Goal: Task Accomplishment & Management: Use online tool/utility

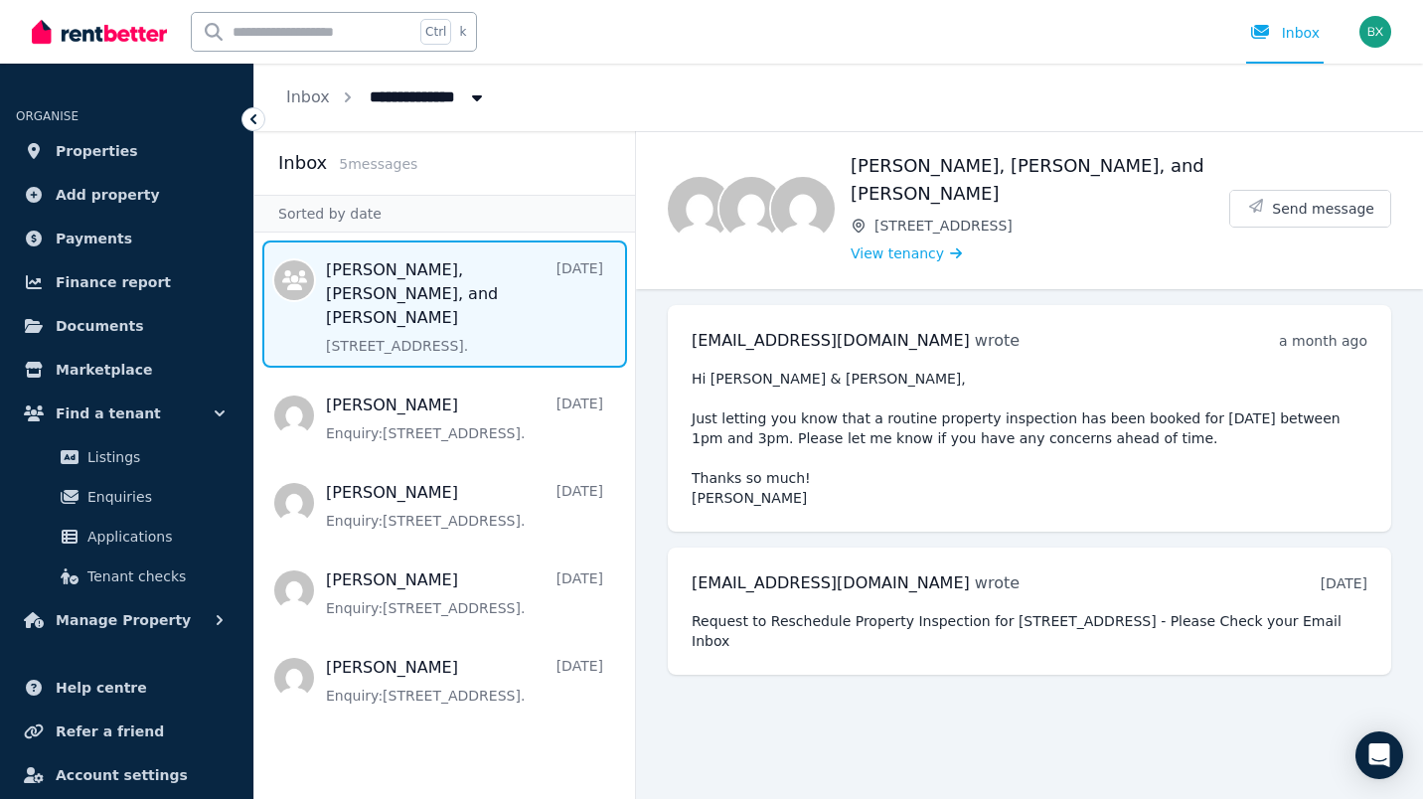
click at [222, 624] on icon "button" at bounding box center [220, 620] width 20 height 20
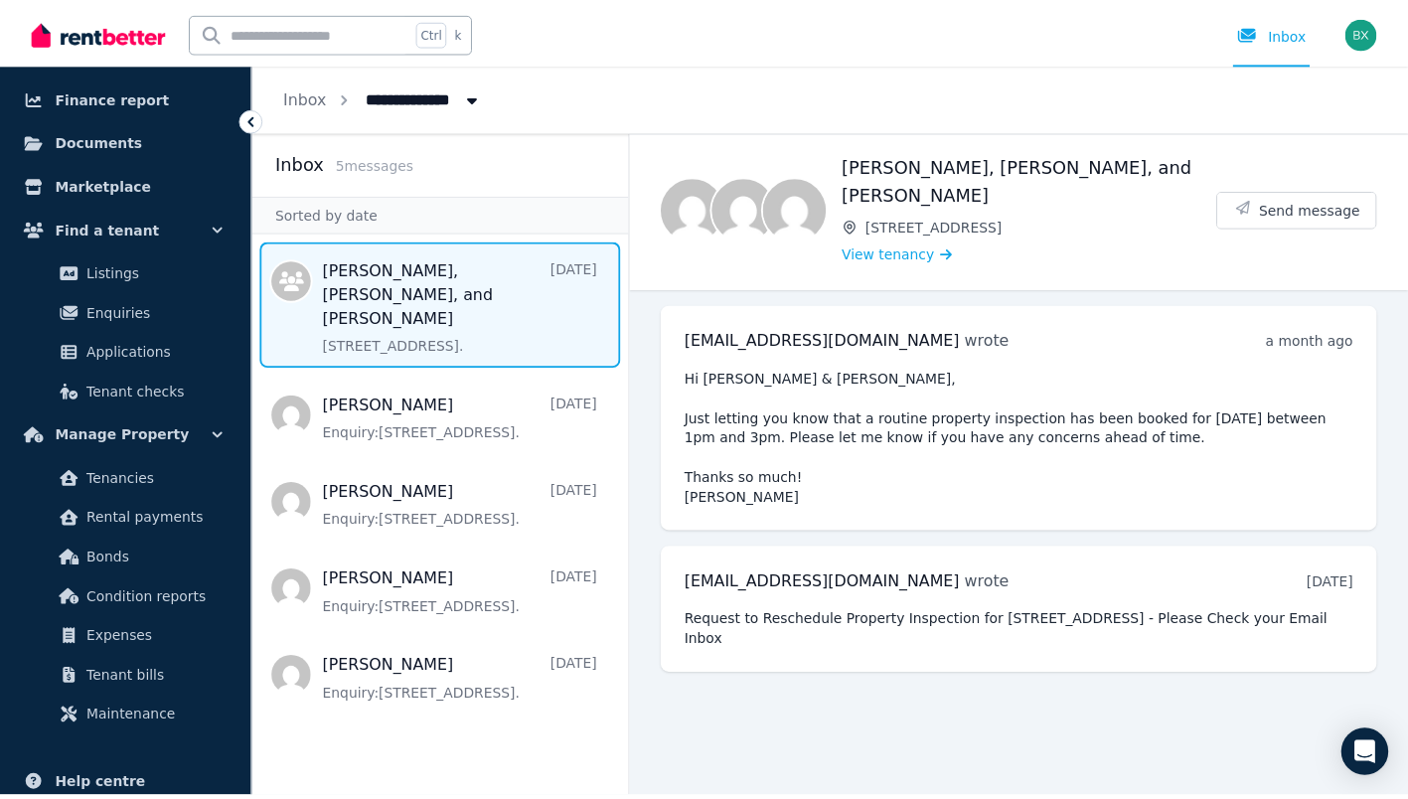
scroll to position [199, 0]
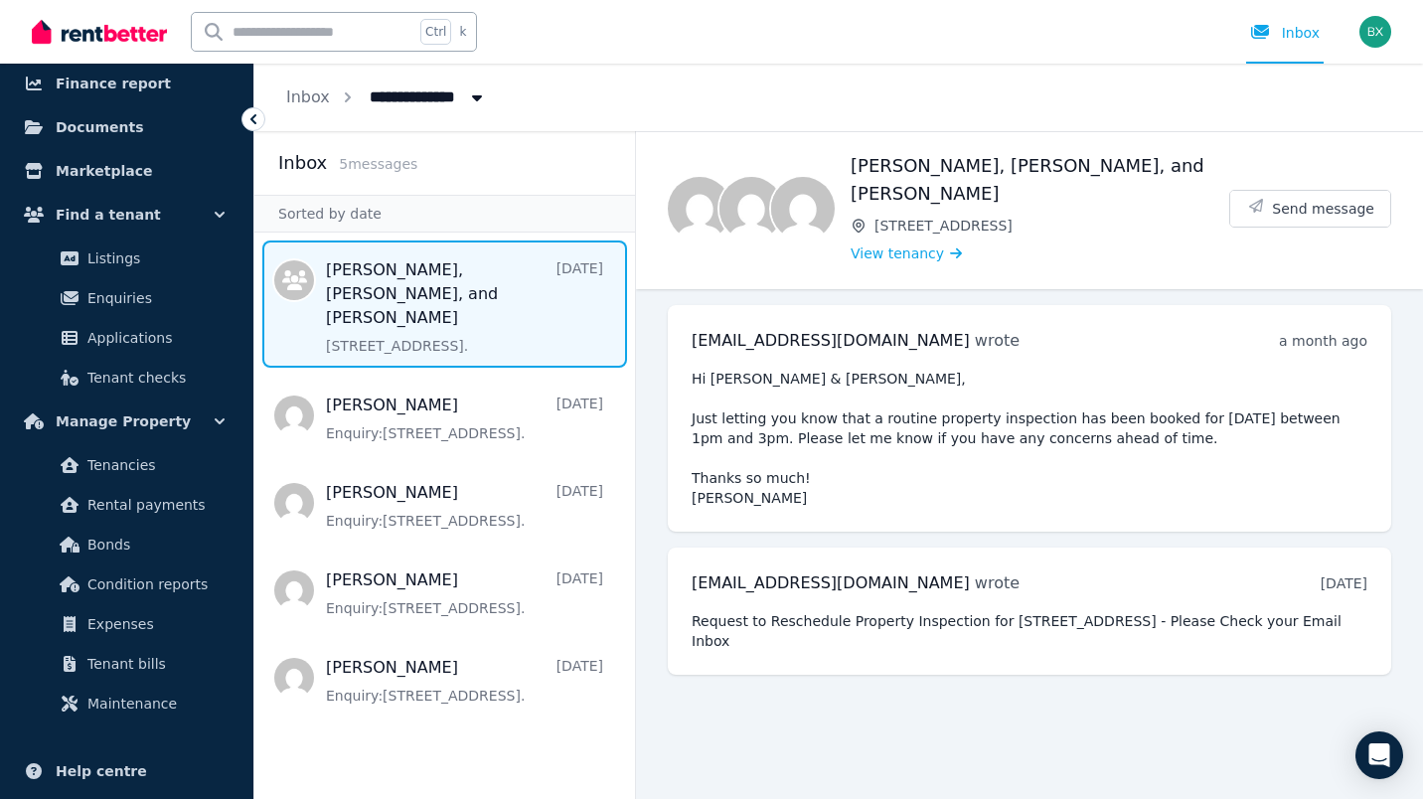
click at [155, 593] on span "Condition reports" at bounding box center [154, 584] width 134 height 24
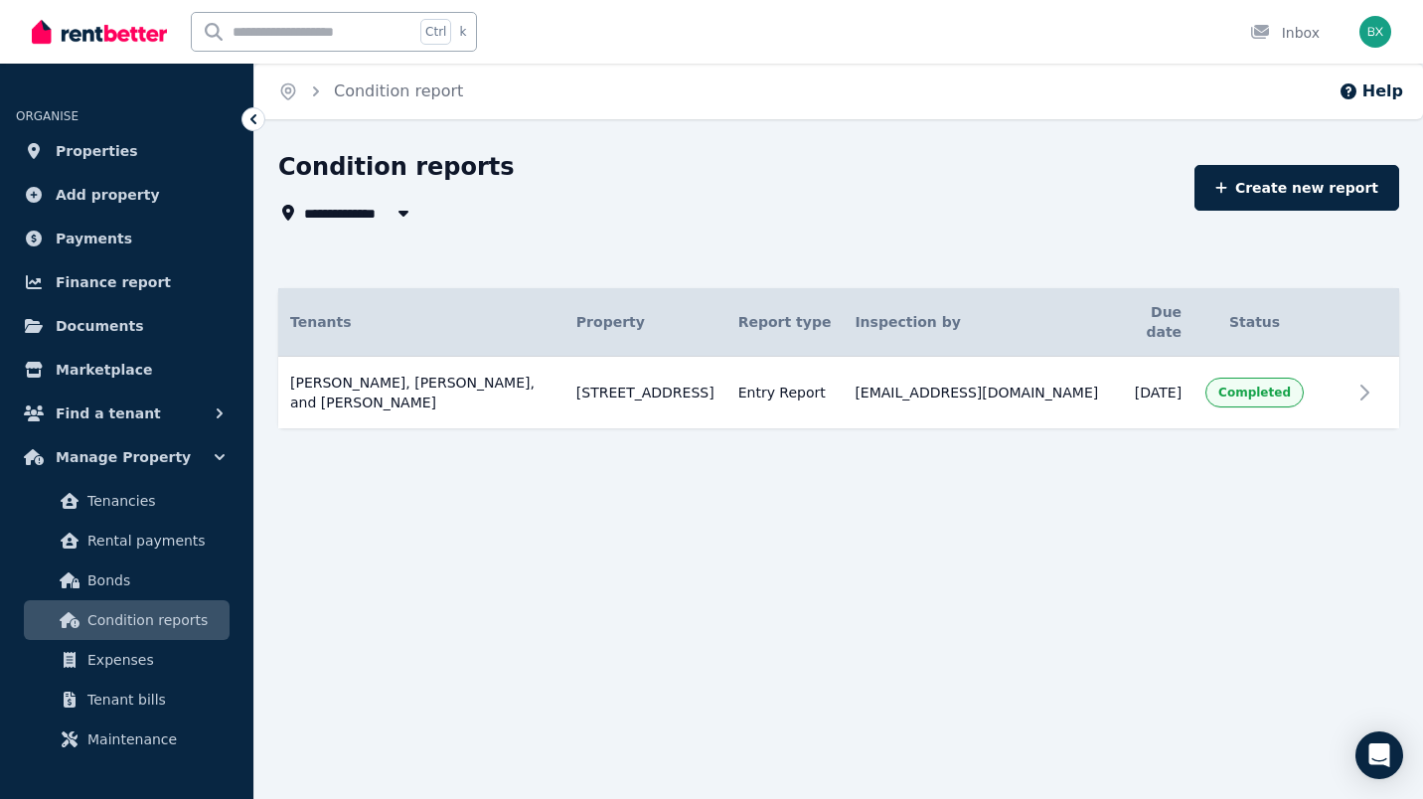
click at [1306, 187] on link "Create new report" at bounding box center [1296, 188] width 205 height 46
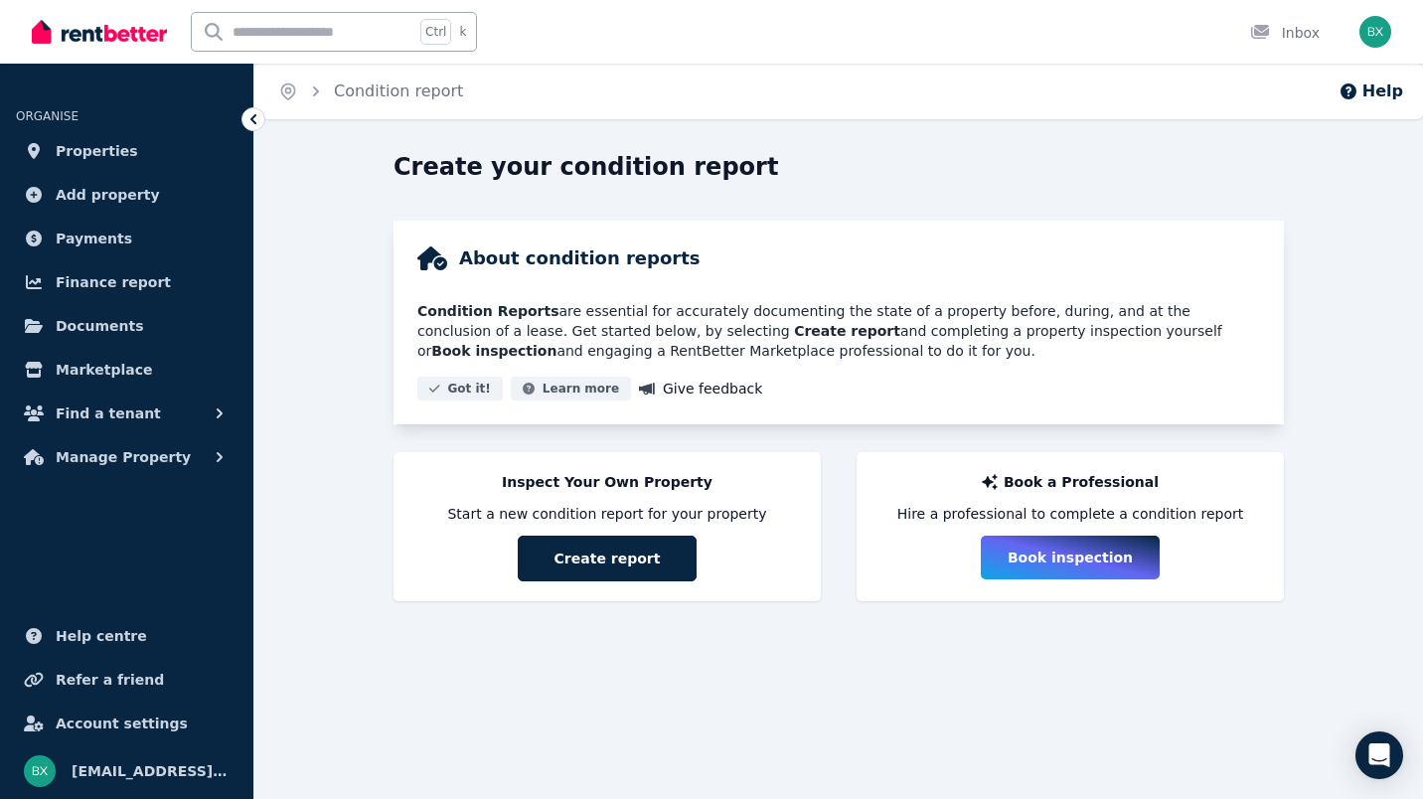
click at [605, 557] on button "Create report" at bounding box center [607, 559] width 179 height 46
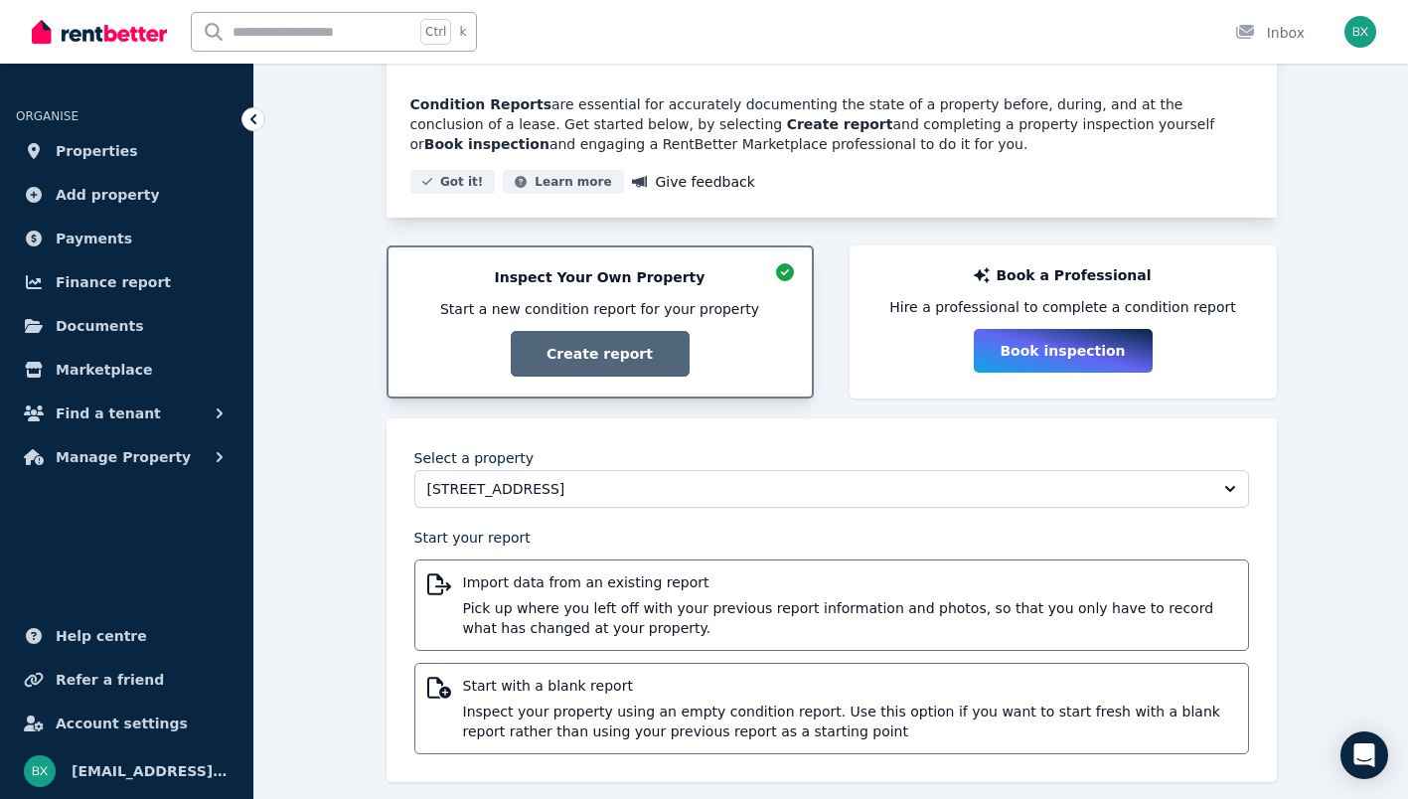
scroll to position [226, 0]
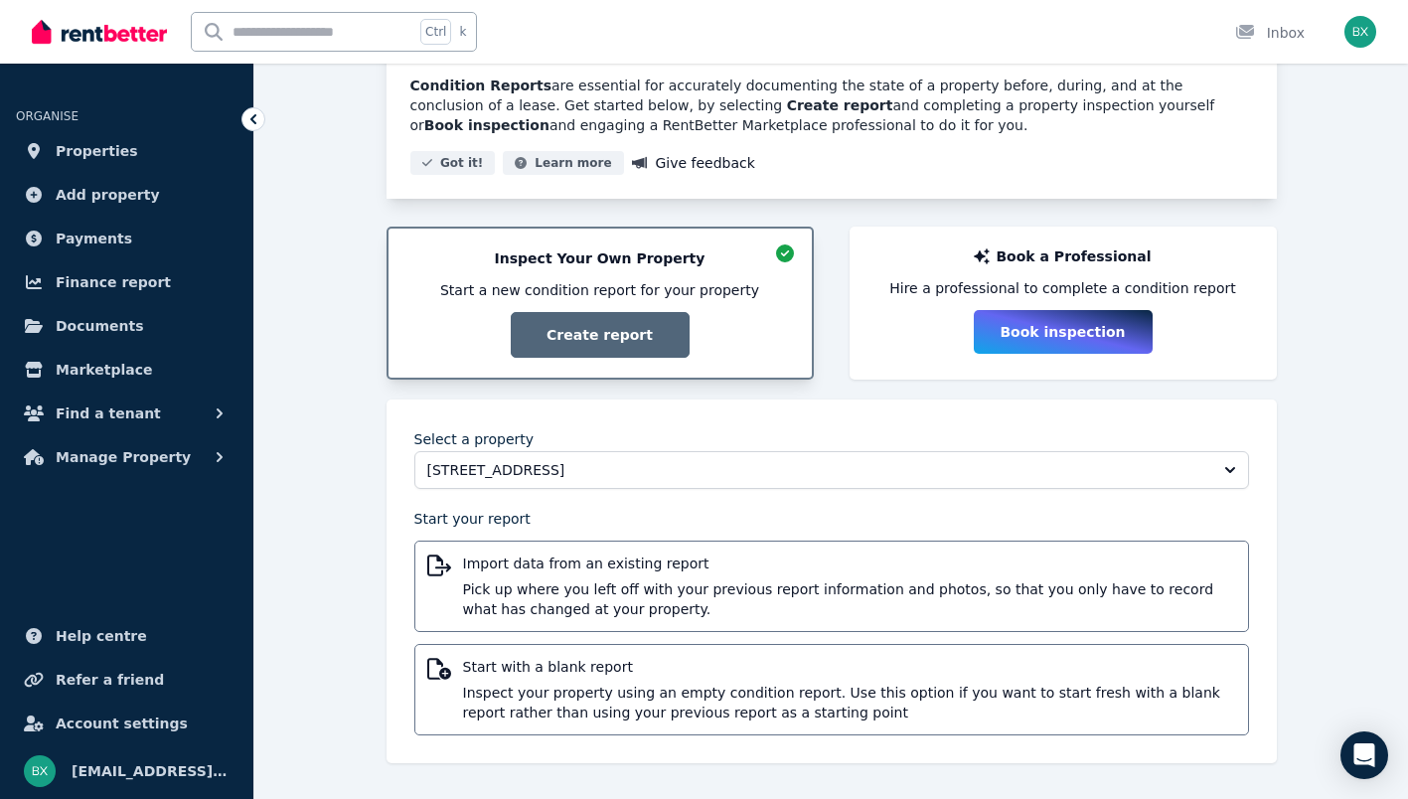
click at [562, 660] on span "Start with a blank report" at bounding box center [849, 667] width 773 height 20
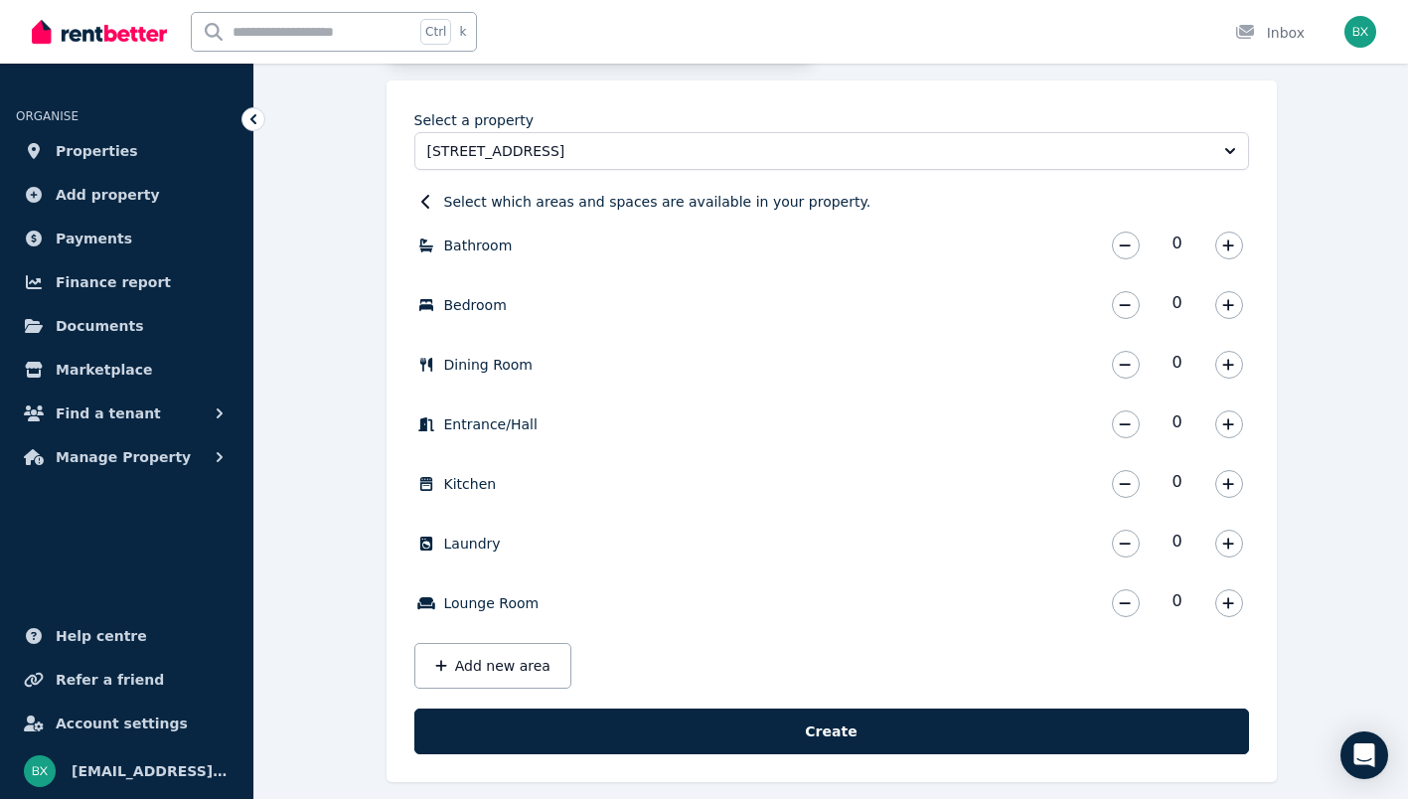
scroll to position [530, 0]
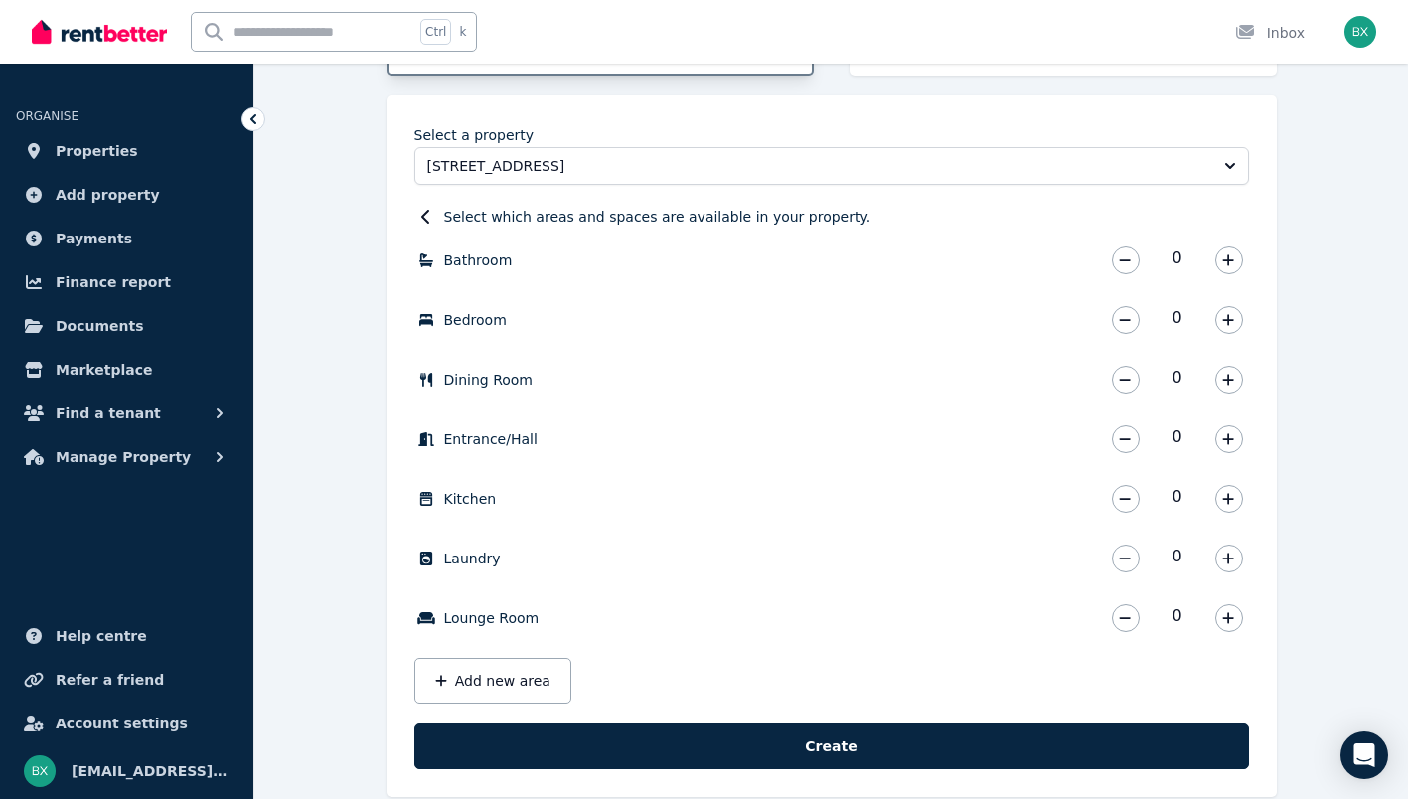
click at [1226, 265] on icon "button" at bounding box center [1228, 260] width 12 height 14
click at [1226, 266] on icon "button" at bounding box center [1228, 260] width 12 height 14
click at [1228, 328] on button "button" at bounding box center [1229, 320] width 28 height 28
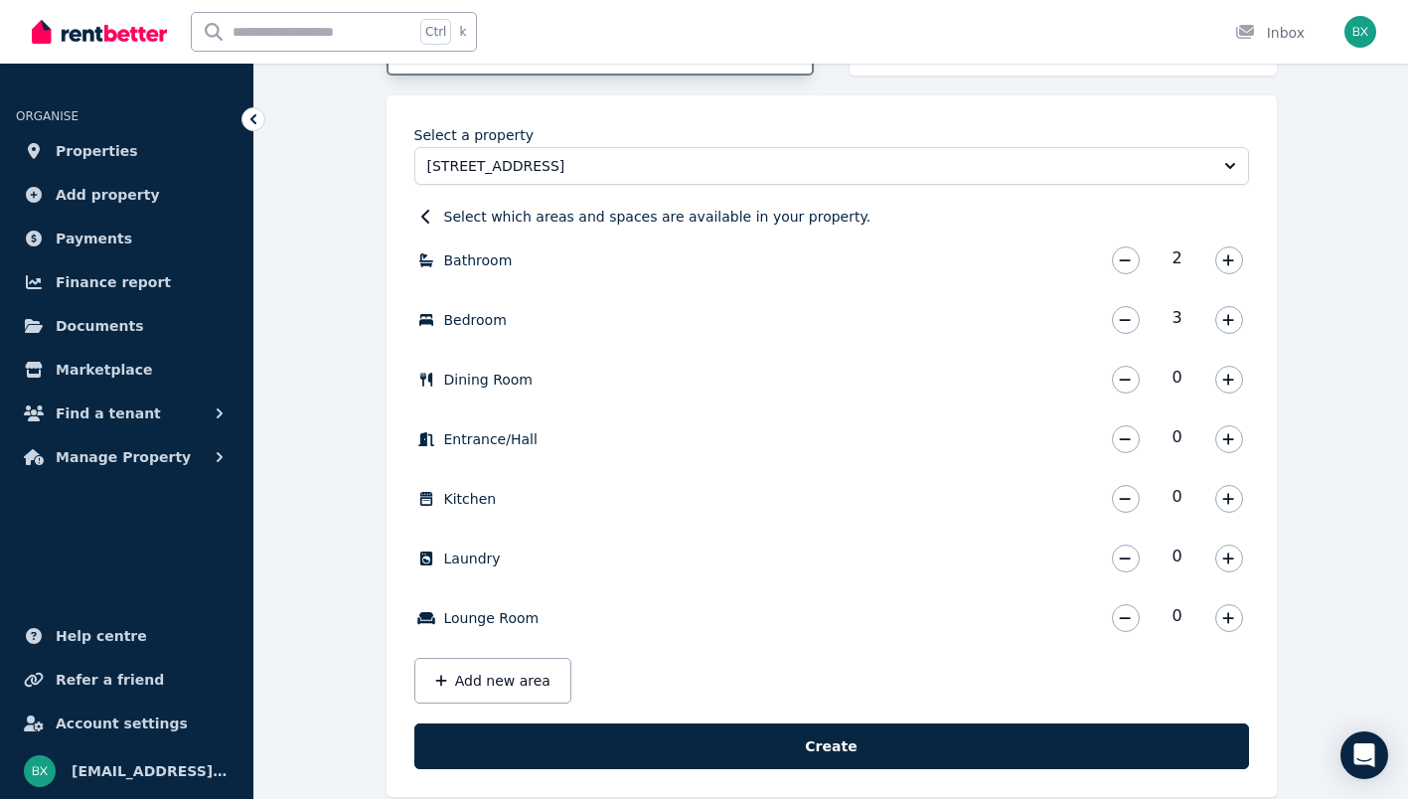
click at [1230, 377] on icon "button" at bounding box center [1228, 380] width 12 height 14
click at [1230, 432] on icon "button" at bounding box center [1228, 439] width 12 height 14
click at [1232, 482] on div "Bathroom 2 Bathroom * Bedroom 3 Bedroom * Dining Room 1 Dining Room * Entrance/…" at bounding box center [831, 471] width 835 height 463
click at [1230, 492] on icon "button" at bounding box center [1228, 499] width 12 height 14
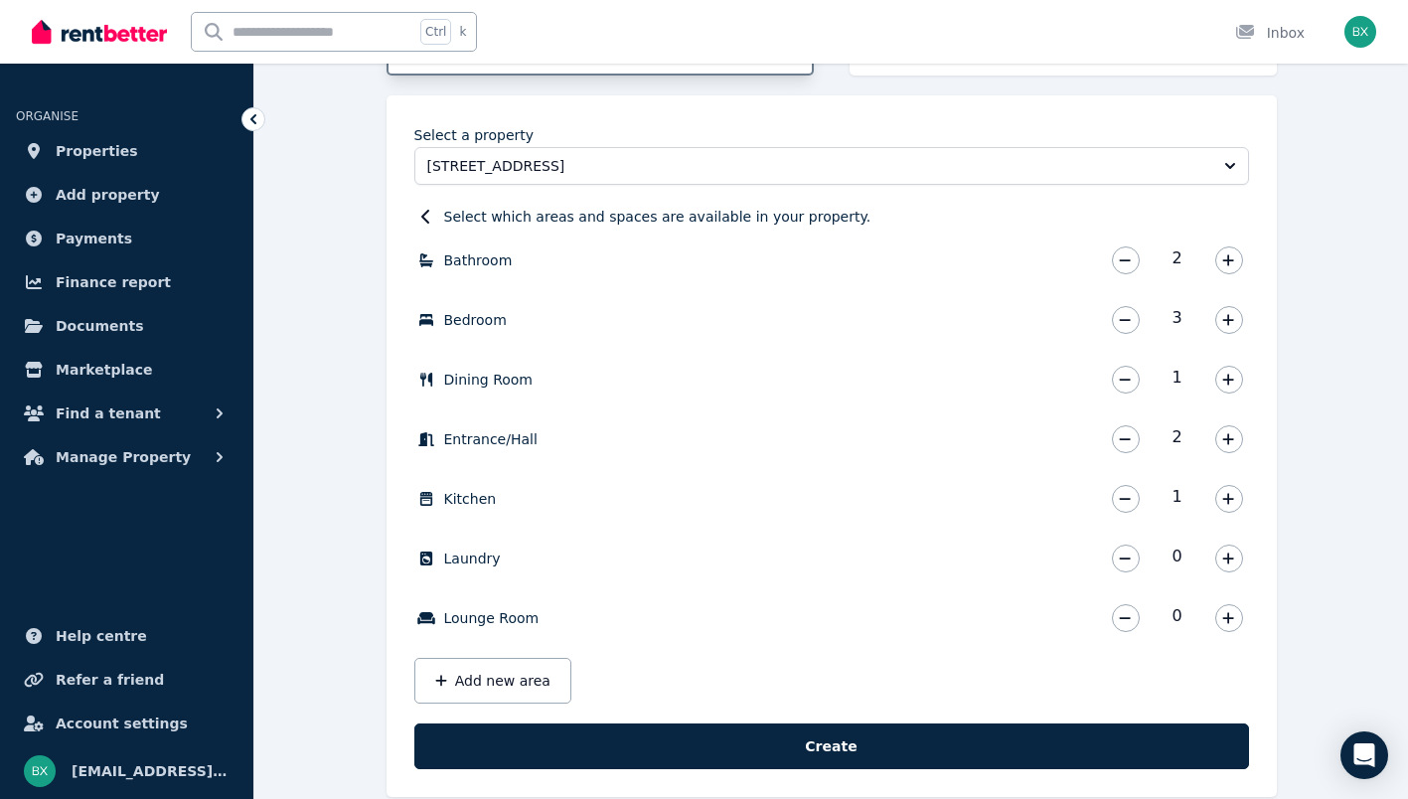
click at [1223, 555] on icon "button" at bounding box center [1228, 559] width 12 height 14
click at [1231, 611] on icon "button" at bounding box center [1228, 618] width 12 height 14
click at [485, 665] on button "Add new area" at bounding box center [492, 681] width 157 height 46
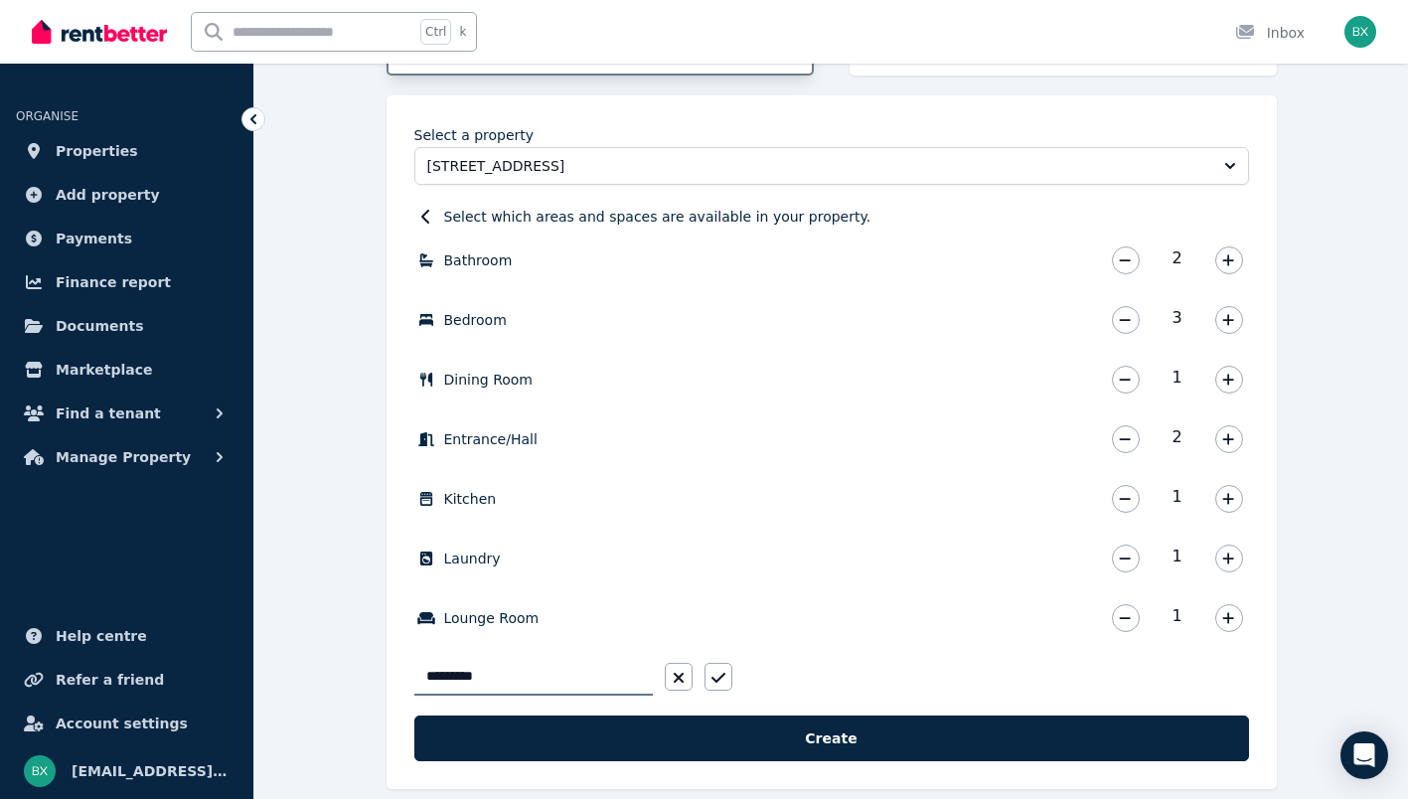
type input "*********"
click at [714, 678] on icon "button" at bounding box center [718, 678] width 14 height 16
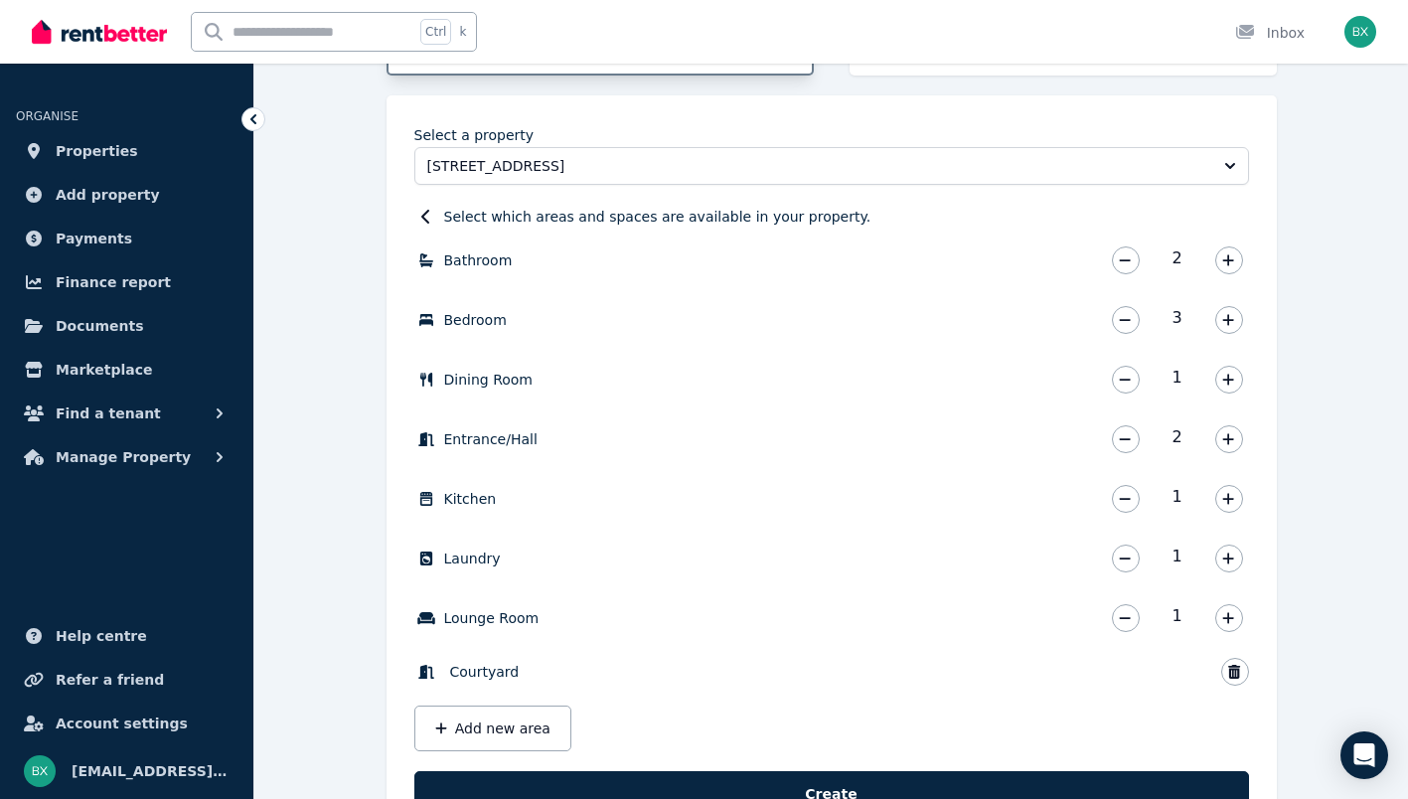
click at [507, 733] on button "Add new area" at bounding box center [492, 729] width 157 height 46
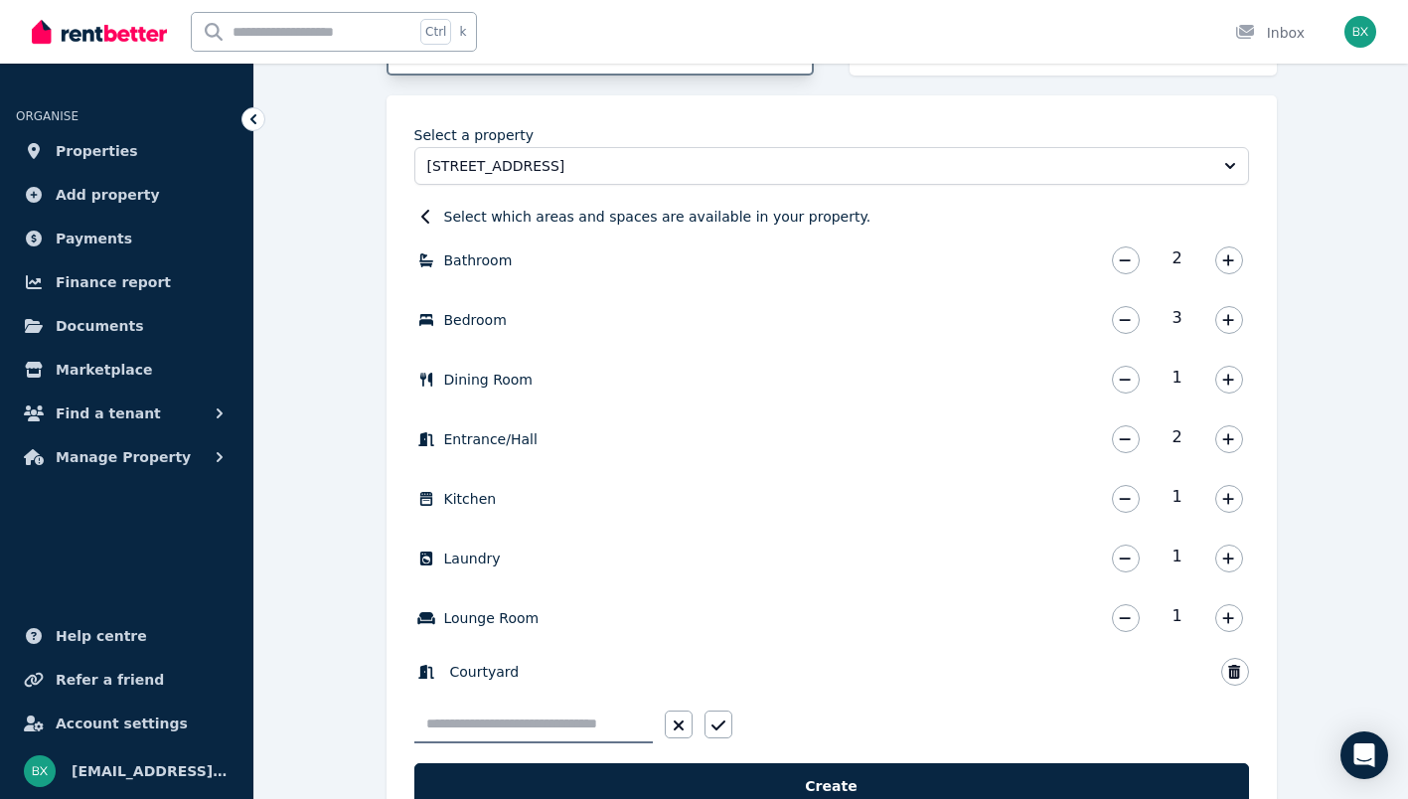
type input "*"
type input "*******"
click at [716, 735] on button "button" at bounding box center [719, 724] width 28 height 28
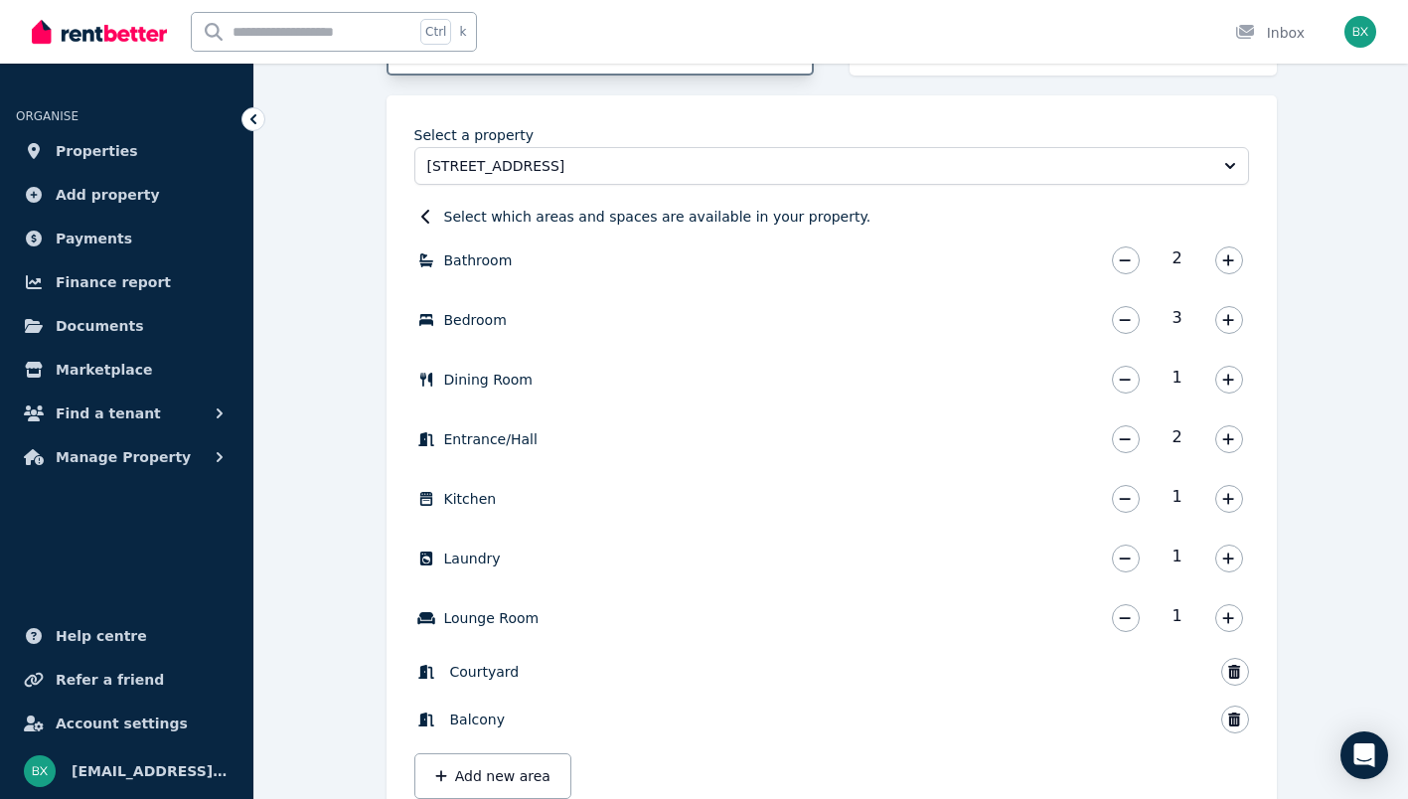
click at [463, 766] on button "Add new area" at bounding box center [492, 776] width 157 height 46
type input "*******"
click at [718, 773] on icon "button" at bounding box center [718, 773] width 14 height 16
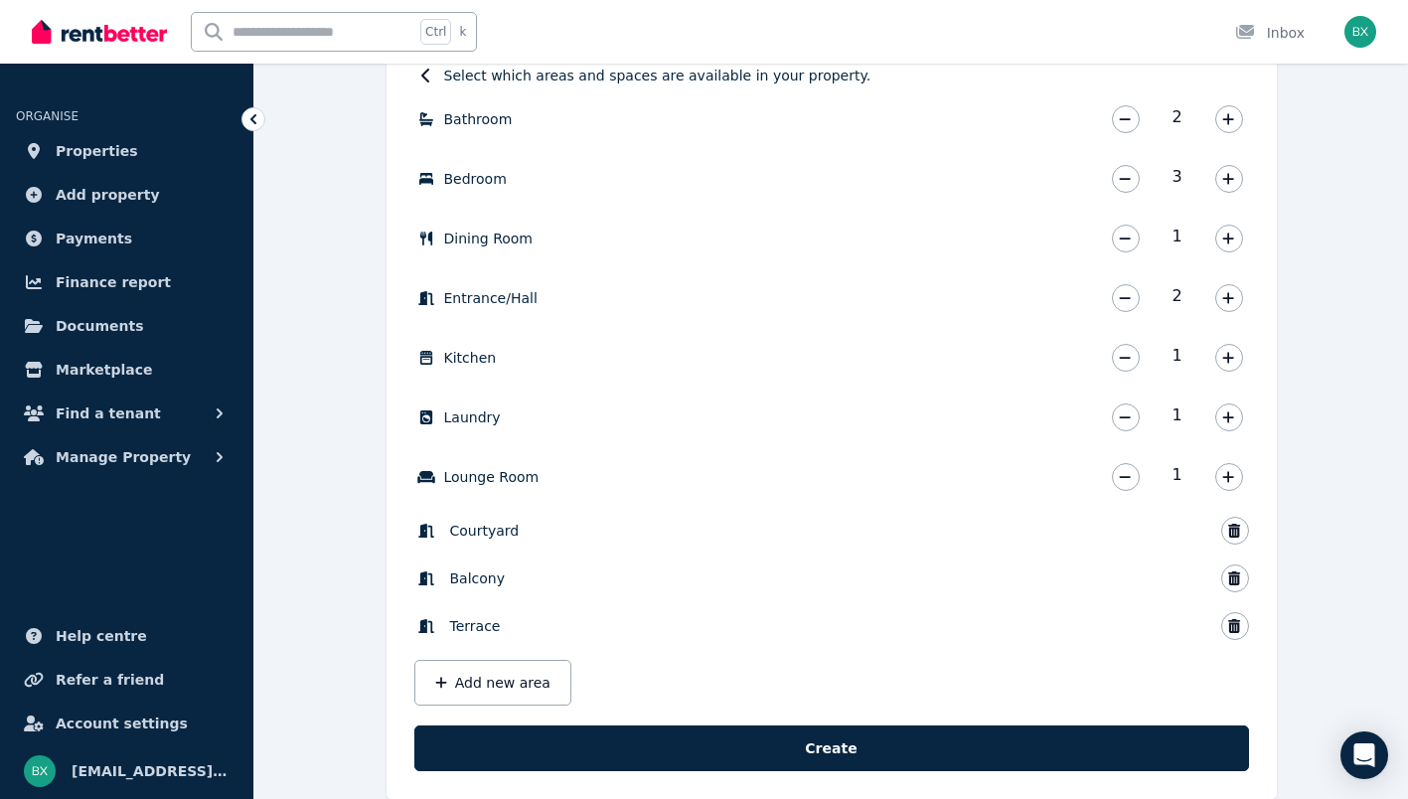
scroll to position [707, 0]
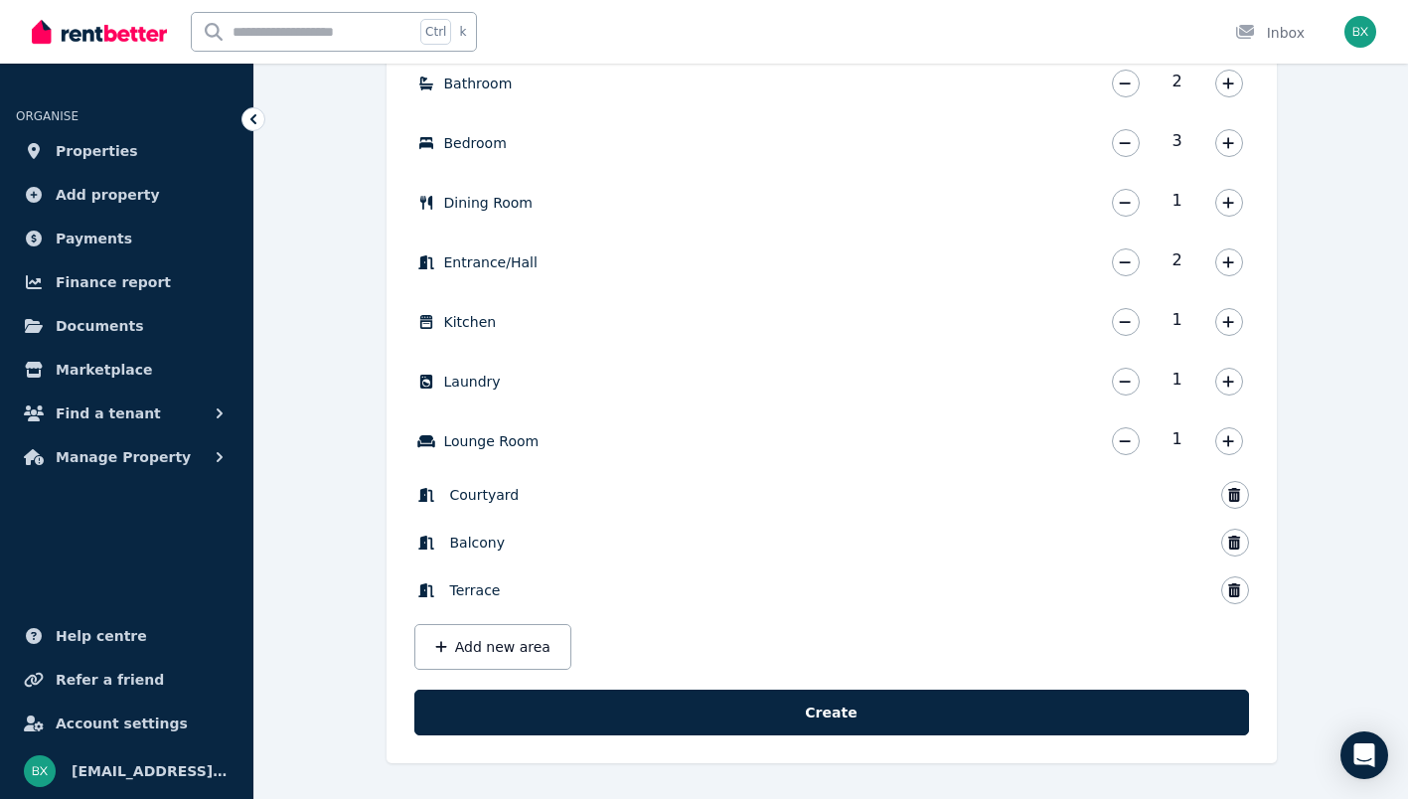
click at [425, 591] on icon at bounding box center [426, 590] width 16 height 14
click at [893, 722] on button "Create" at bounding box center [831, 713] width 835 height 46
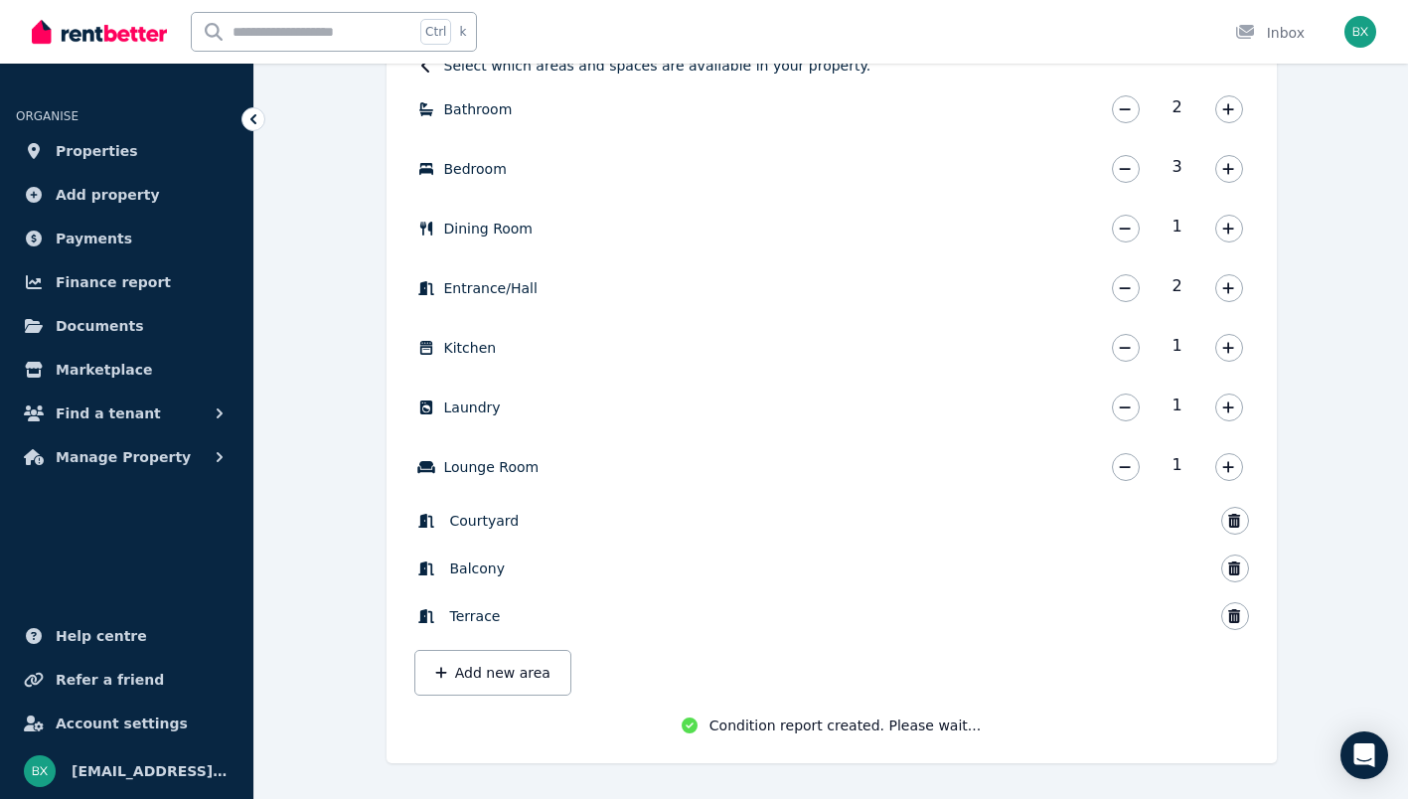
scroll to position [681, 0]
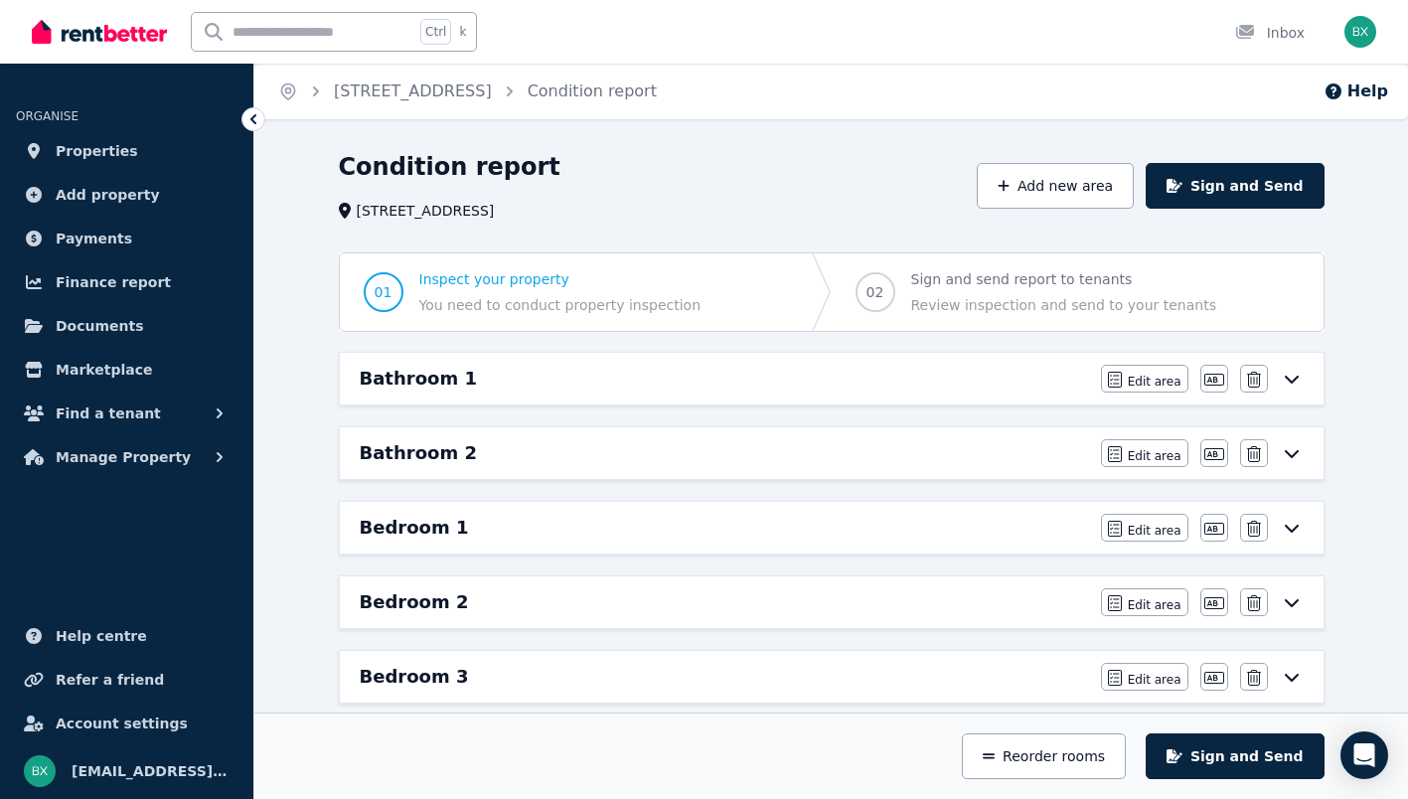
click at [1293, 379] on icon at bounding box center [1292, 379] width 24 height 16
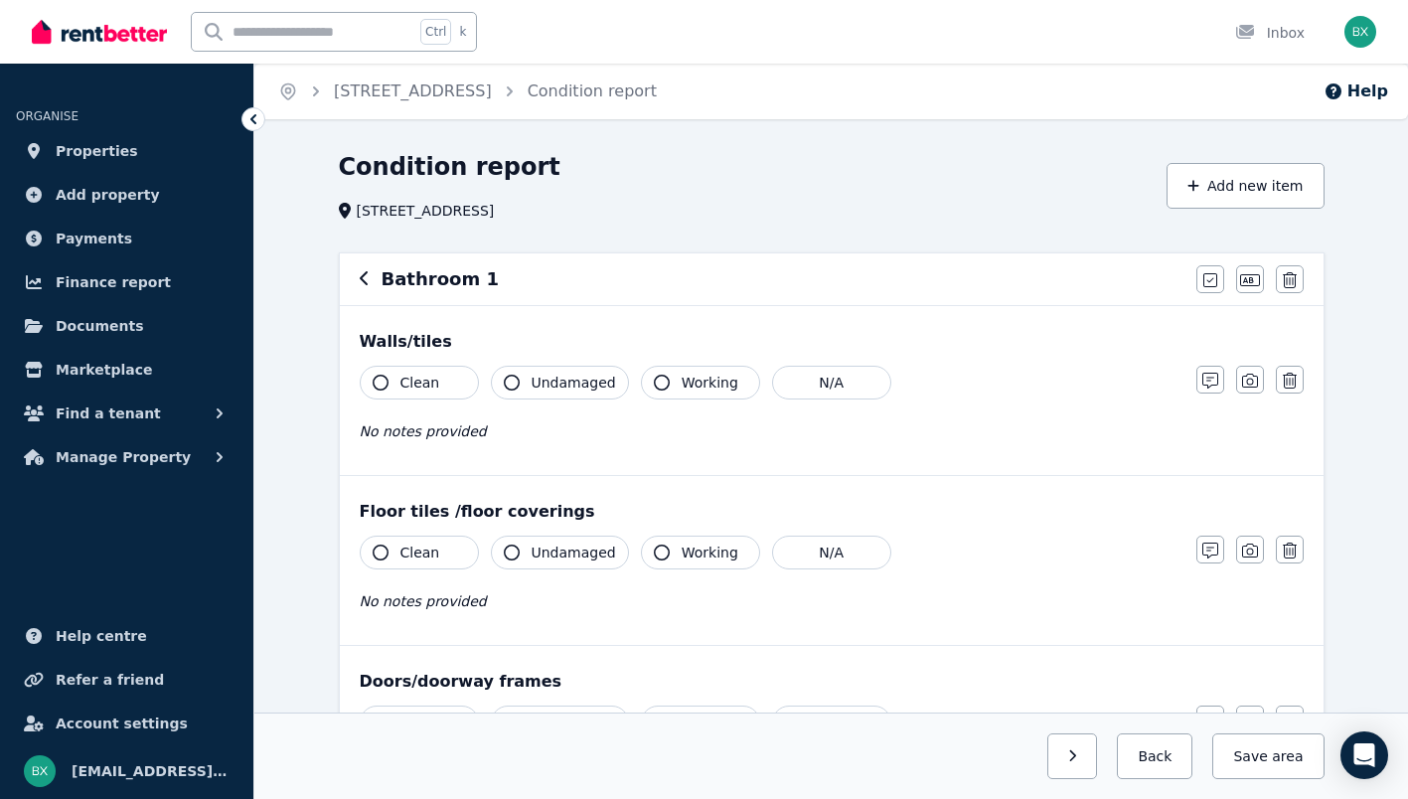
click at [360, 283] on icon "button" at bounding box center [365, 278] width 10 height 16
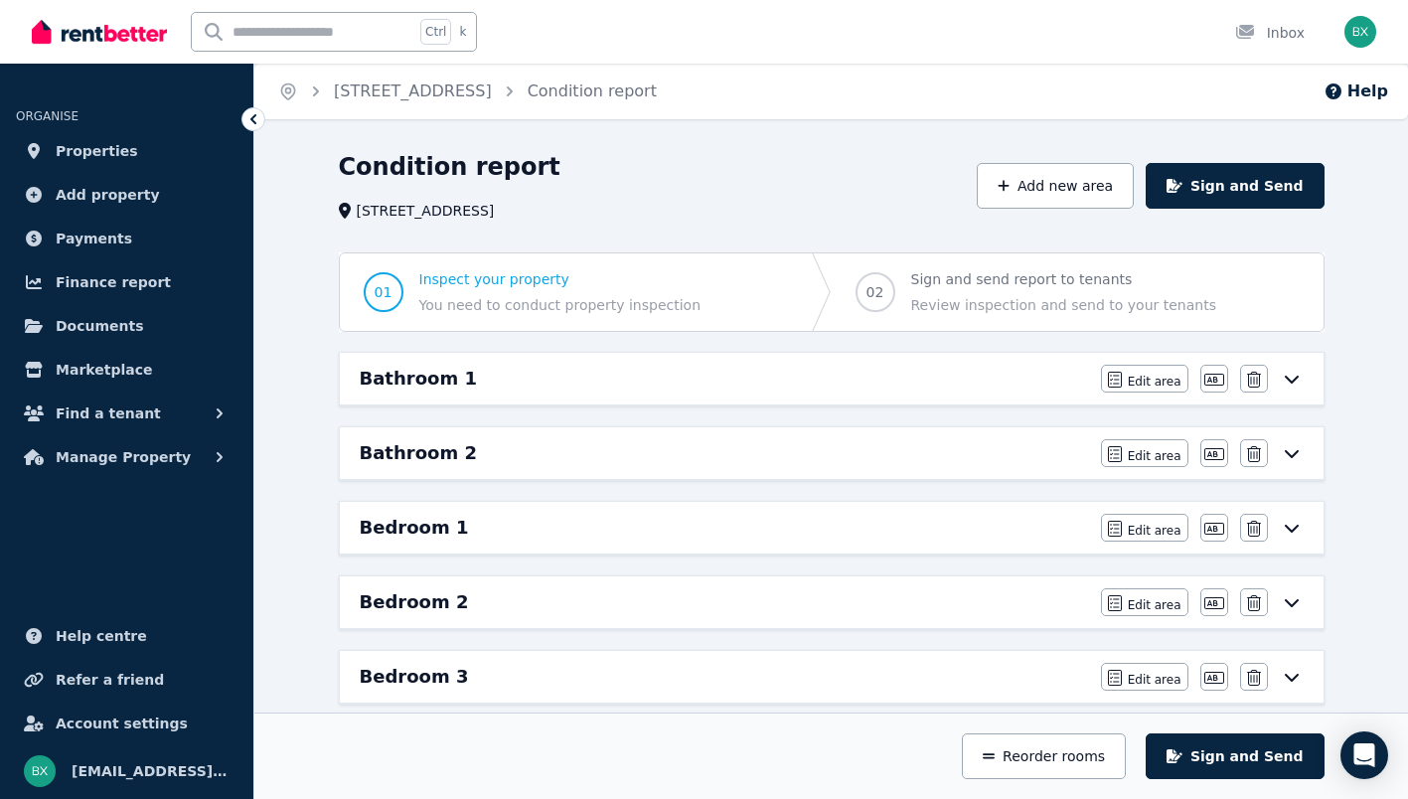
click at [1285, 606] on icon at bounding box center [1292, 602] width 24 height 16
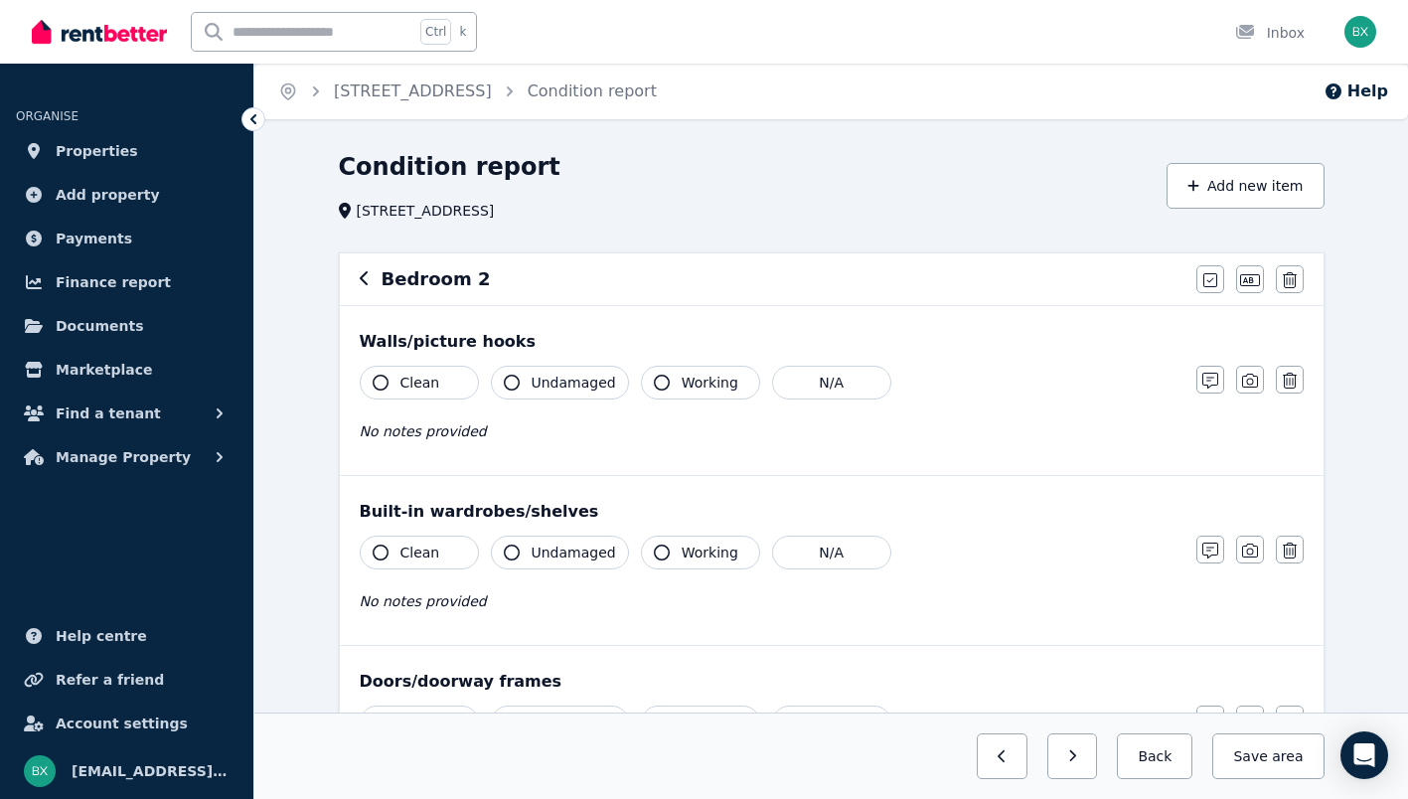
click at [361, 284] on icon "button" at bounding box center [365, 278] width 10 height 16
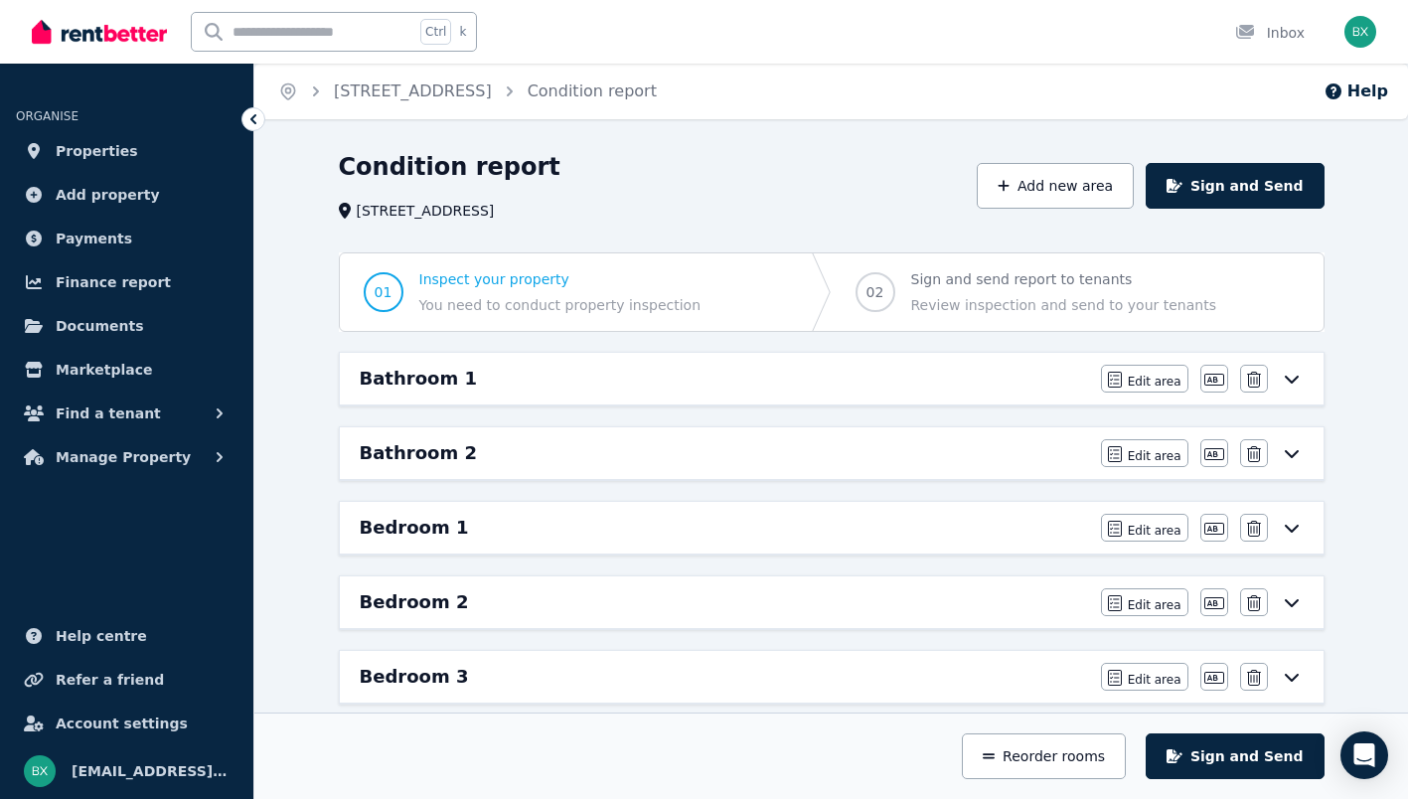
click at [201, 460] on button "Manage Property" at bounding box center [127, 457] width 222 height 40
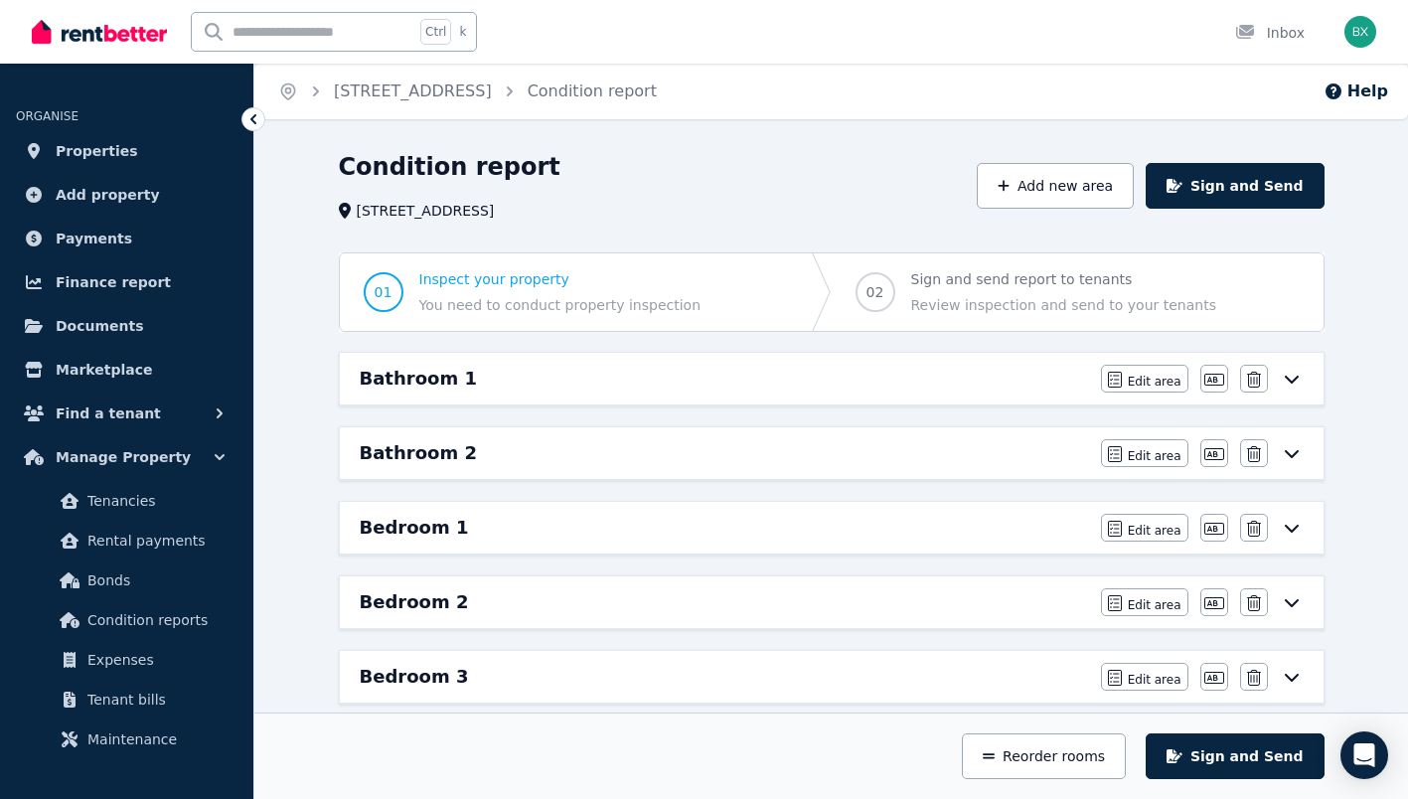
click at [156, 692] on span "Tenant bills" at bounding box center [154, 700] width 134 height 24
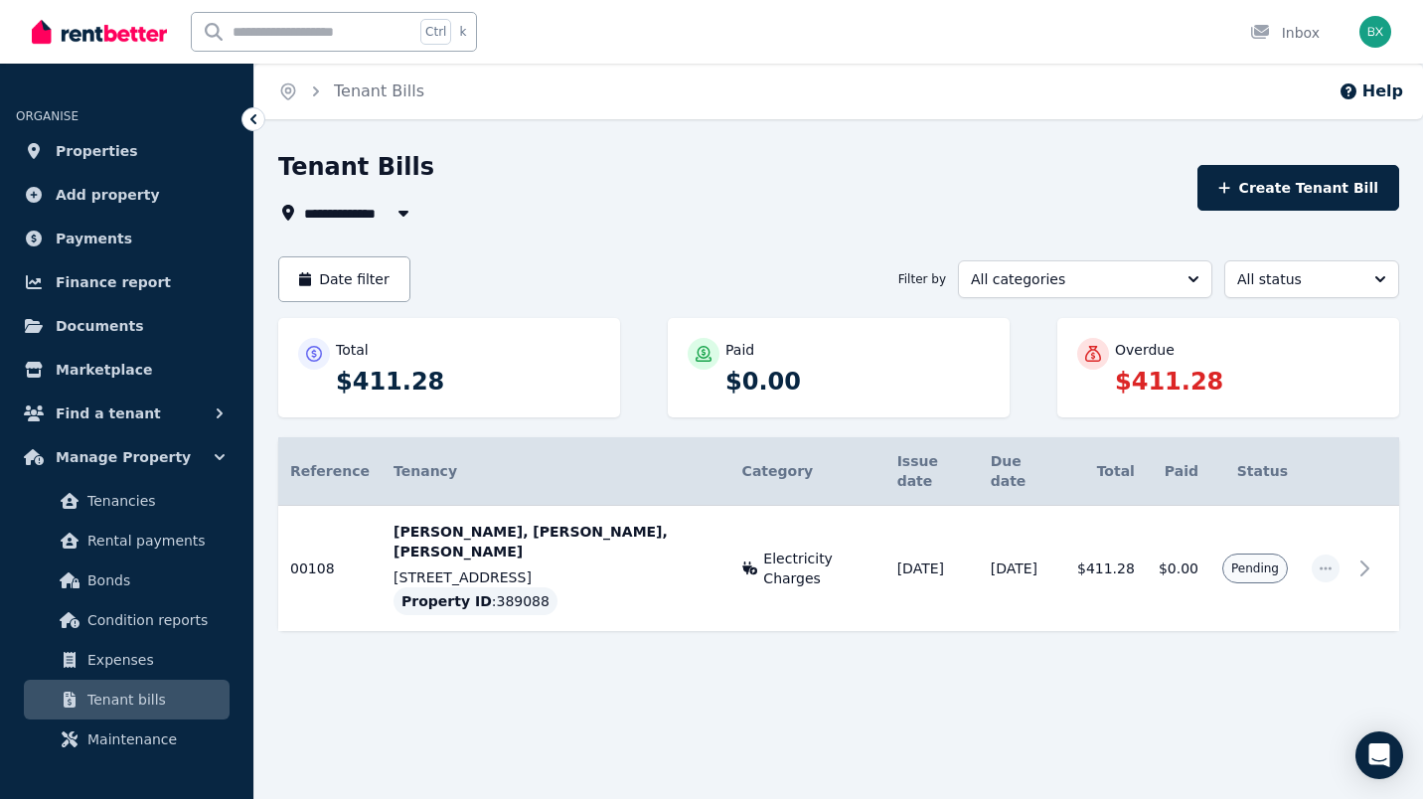
click at [1368, 561] on icon at bounding box center [1364, 568] width 7 height 14
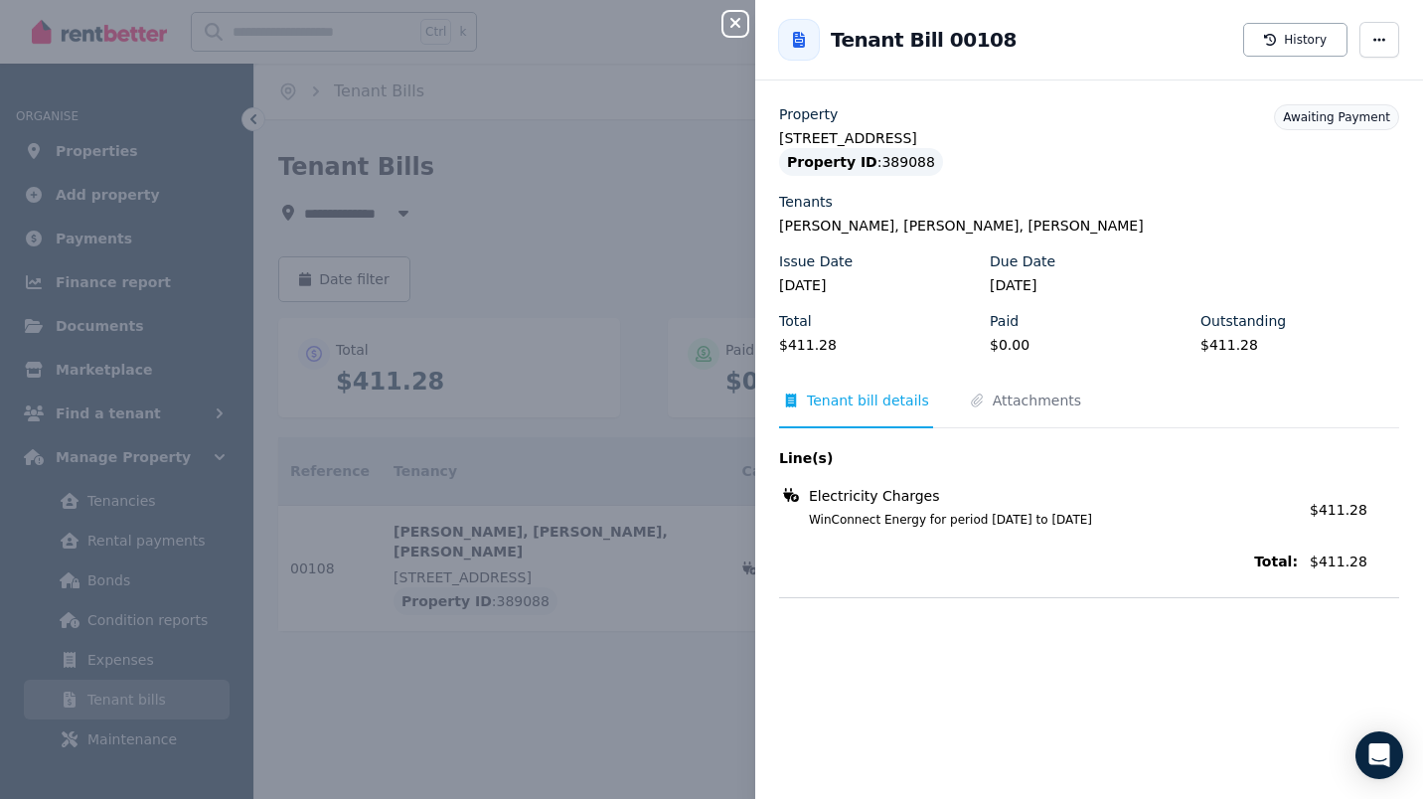
click at [1371, 43] on icon "button" at bounding box center [1379, 40] width 16 height 14
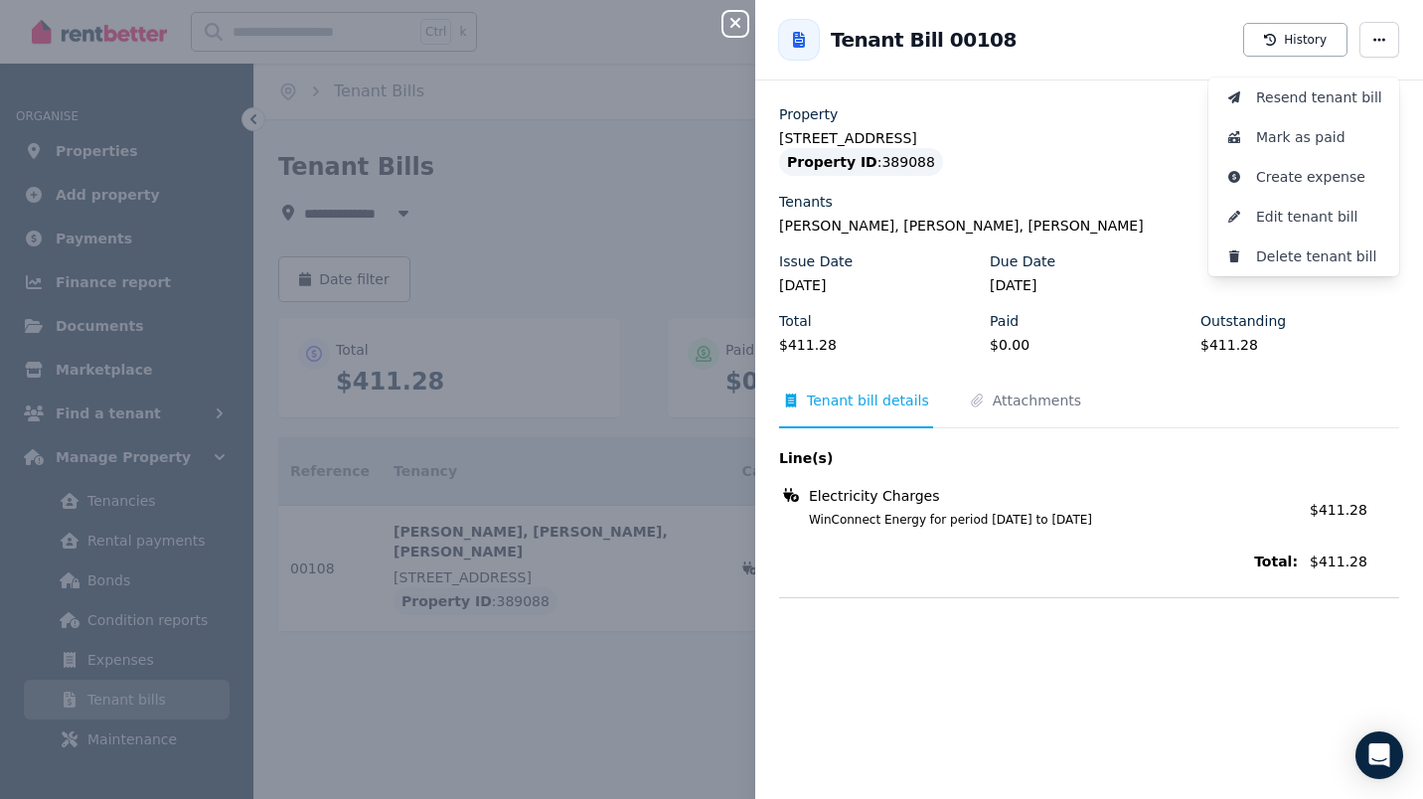
click at [1346, 91] on span "Resend tenant bill" at bounding box center [1319, 97] width 127 height 24
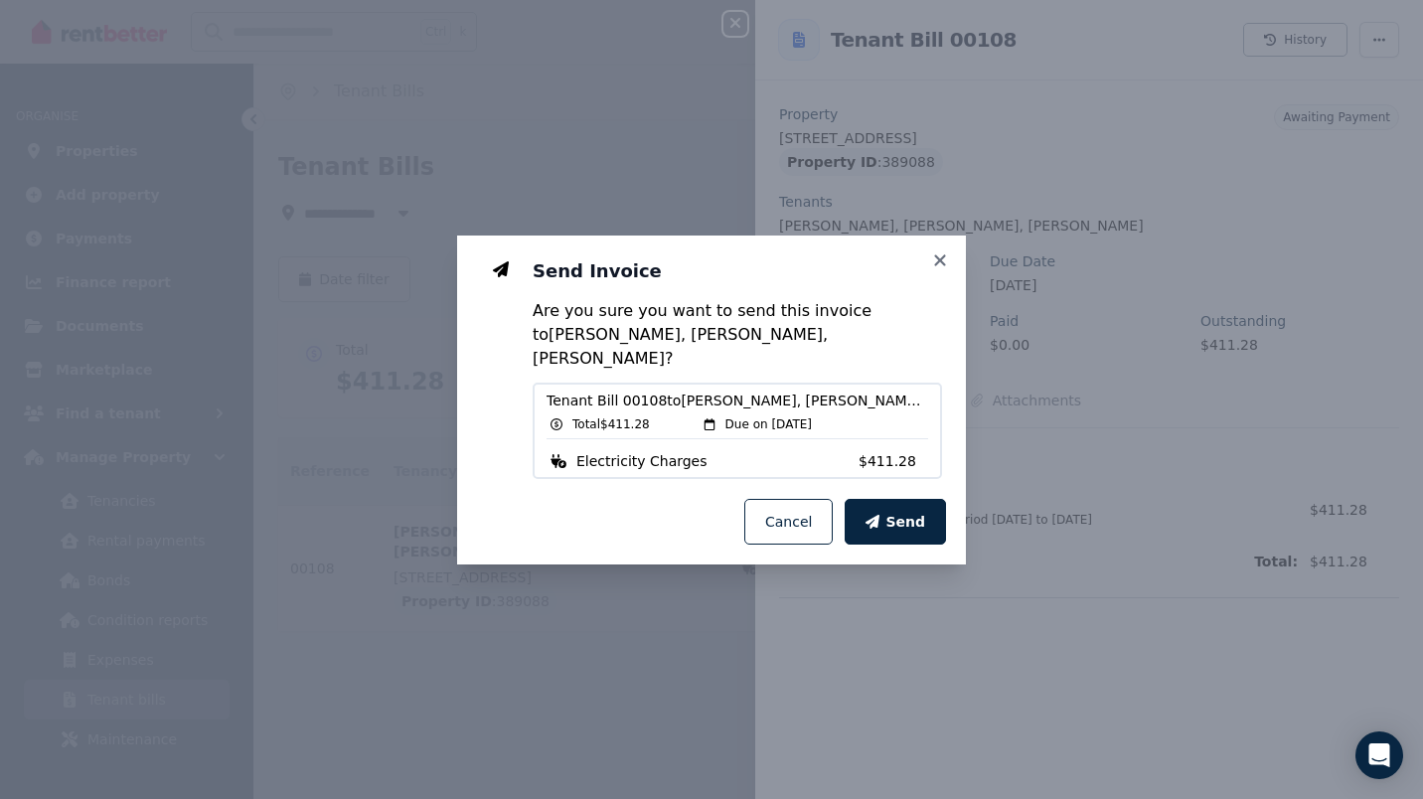
click at [916, 518] on span "Send" at bounding box center [905, 522] width 40 height 20
